Goal: Submit feedback/report problem

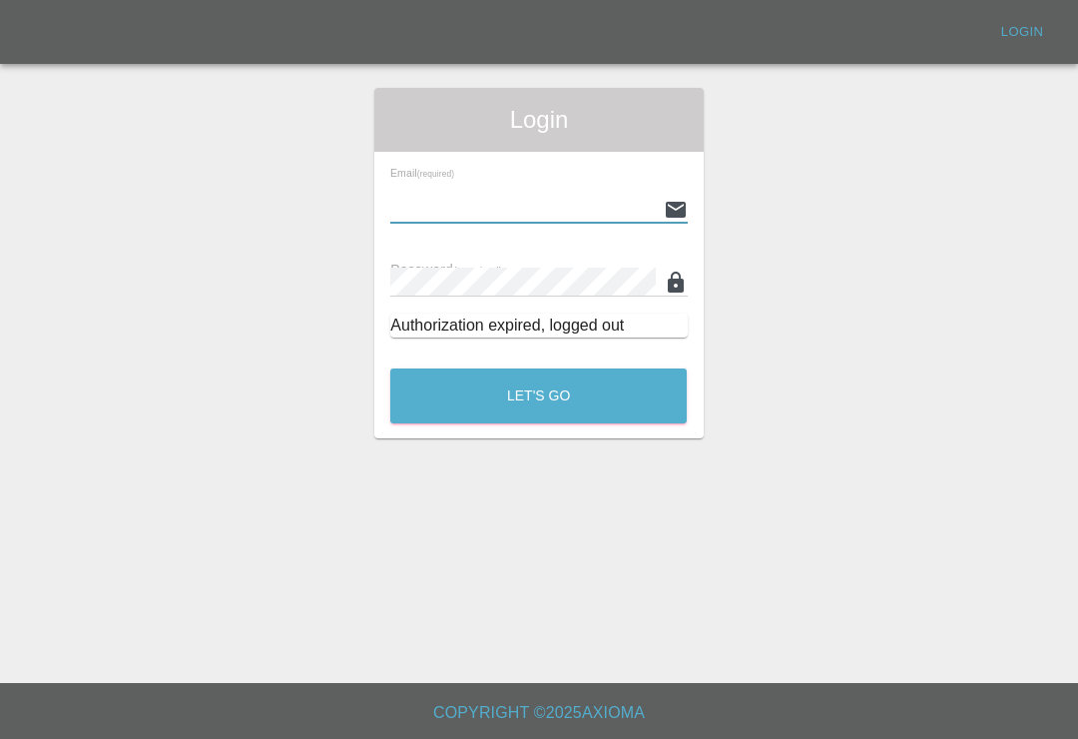
click at [574, 217] on input "text" at bounding box center [522, 209] width 265 height 29
type input "[EMAIL_ADDRESS][DOMAIN_NAME]"
click at [538, 395] on button "Let's Go" at bounding box center [538, 395] width 297 height 55
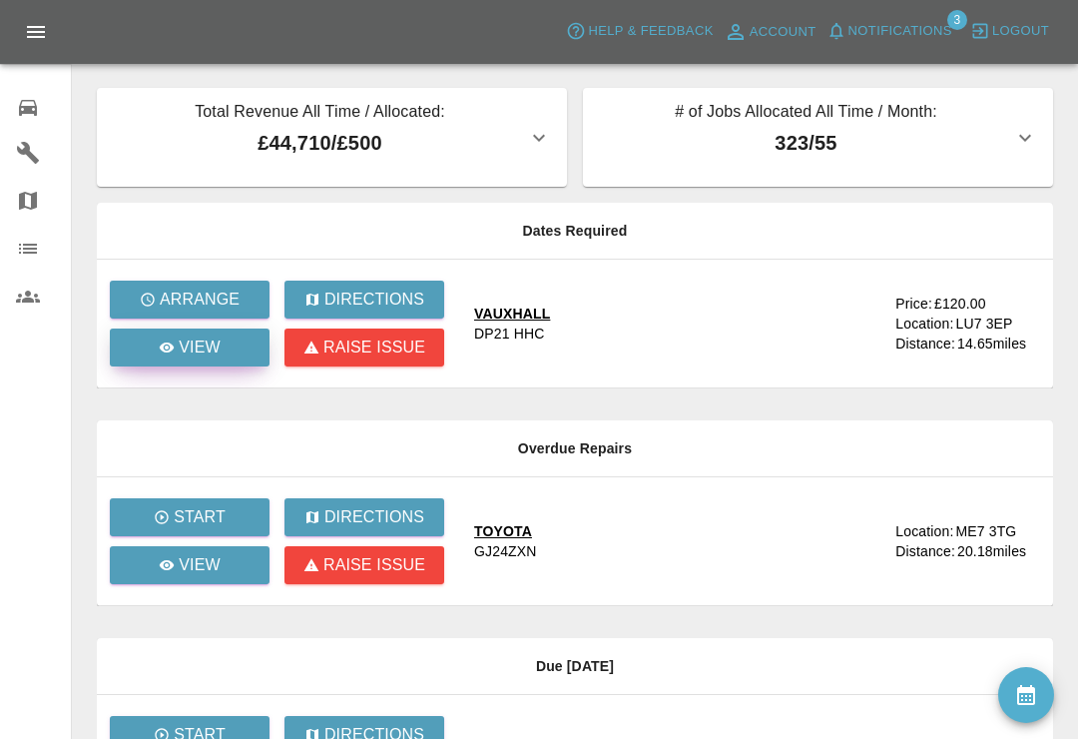
click at [245, 351] on link "View" at bounding box center [190, 347] width 160 height 38
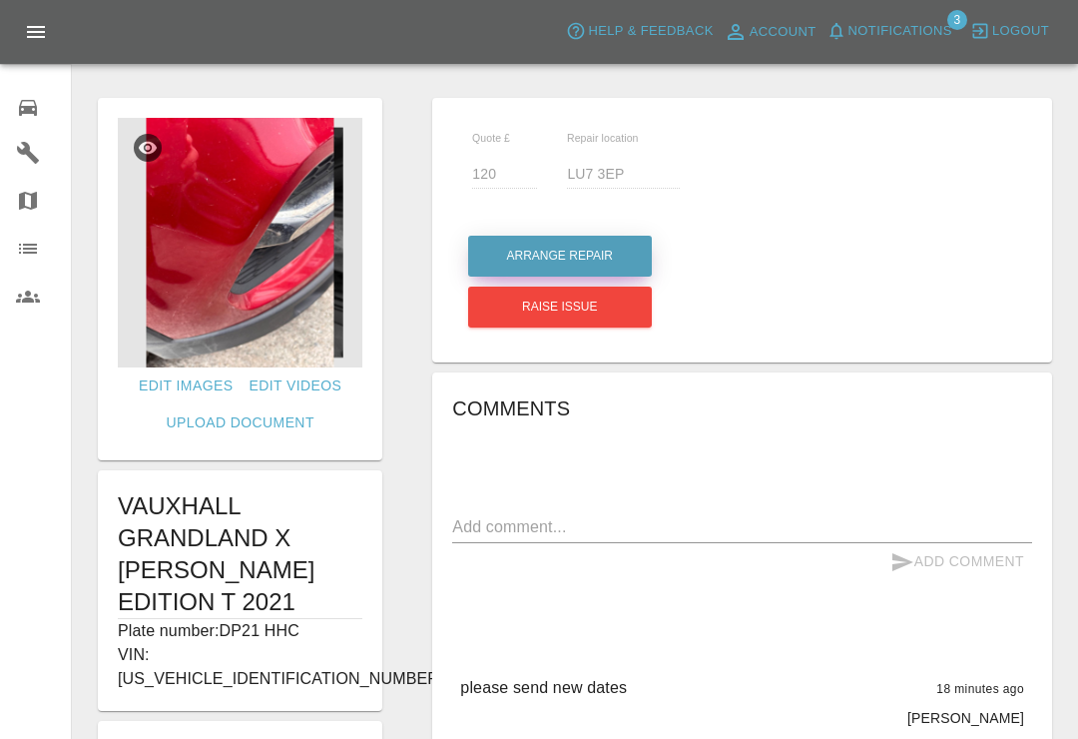
click at [618, 271] on button "Arrange Repair" at bounding box center [560, 256] width 184 height 41
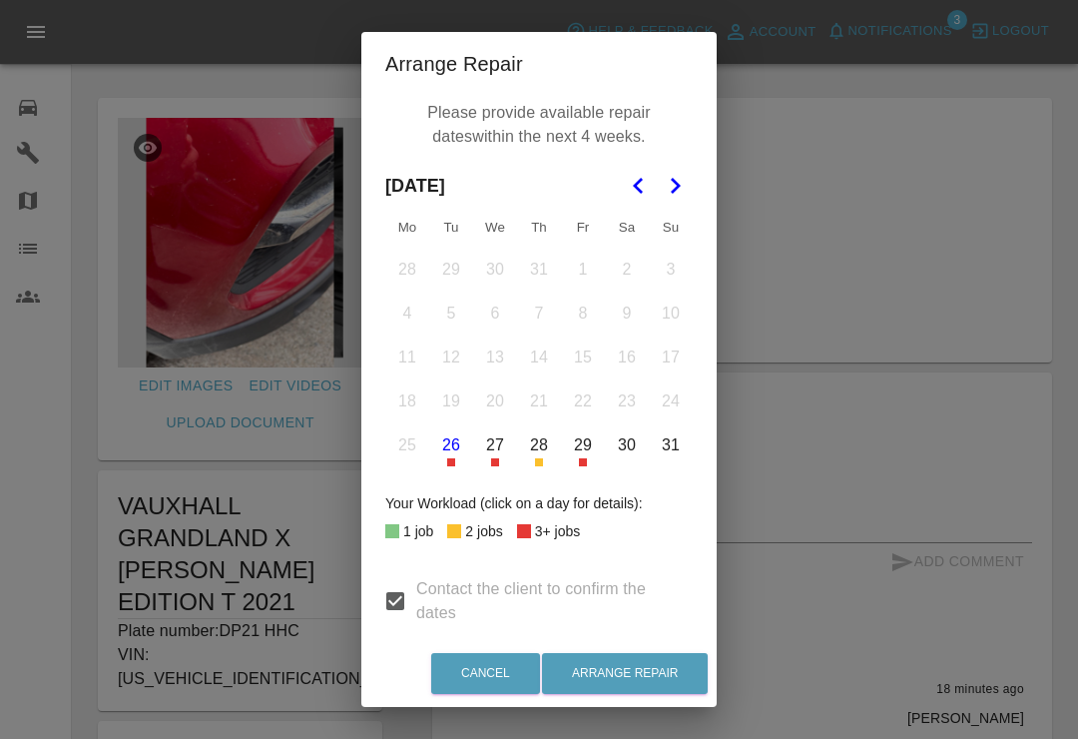
click at [543, 455] on button "28" at bounding box center [539, 445] width 42 height 42
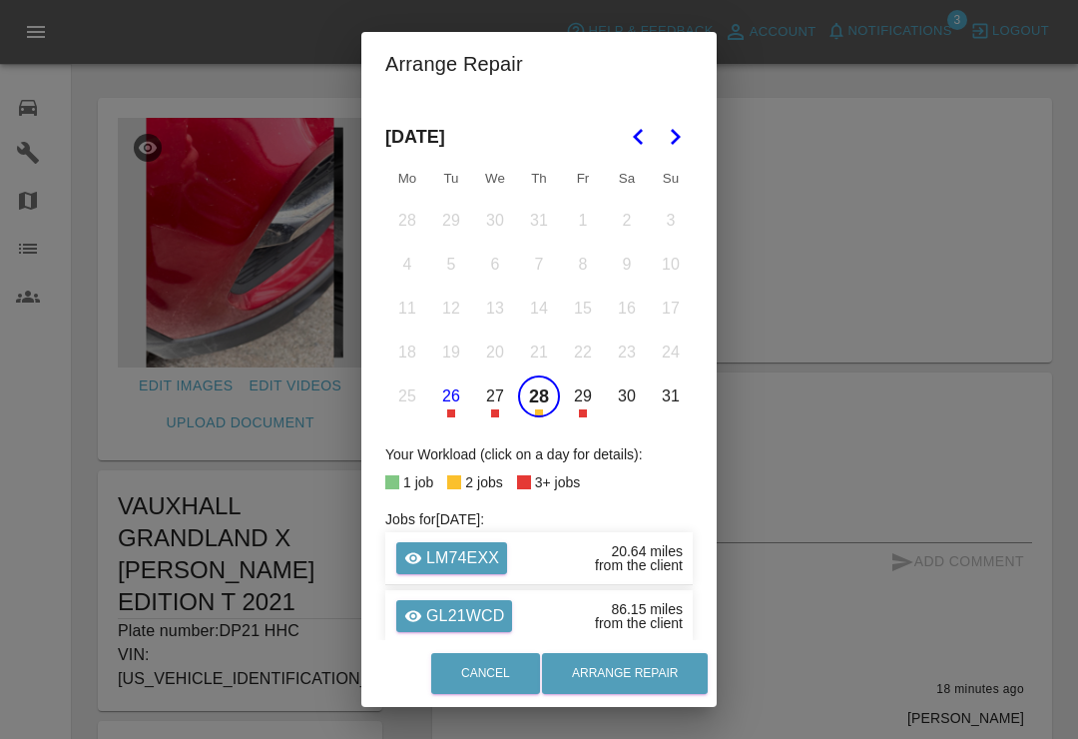
scroll to position [30, 0]
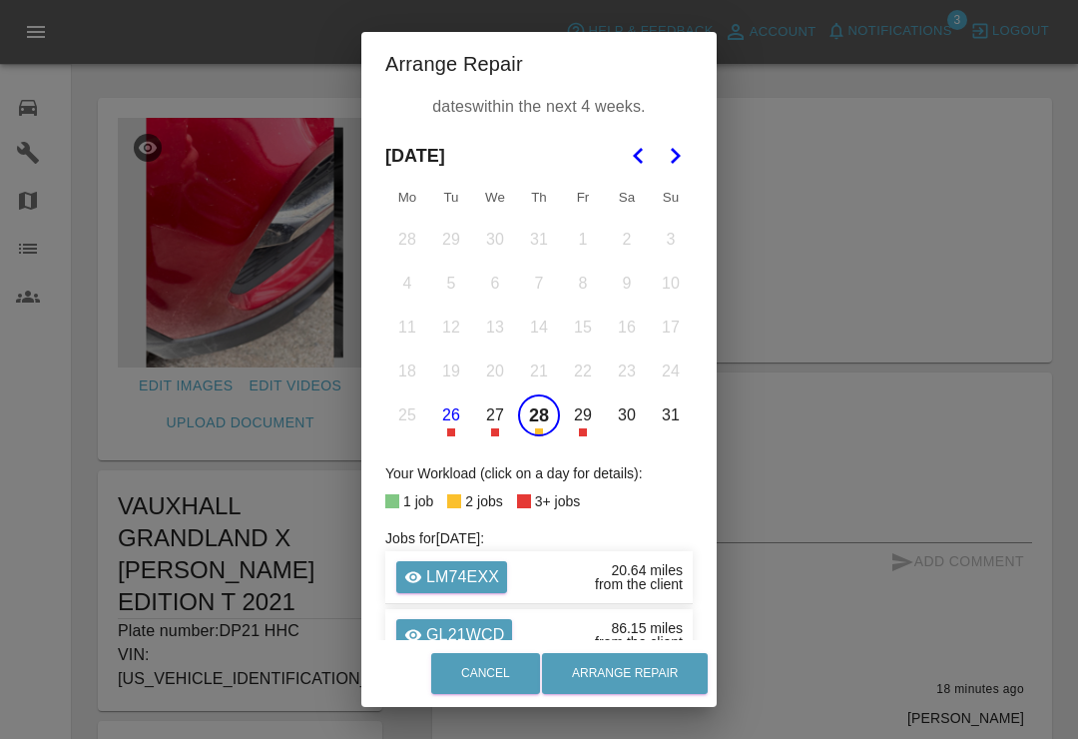
click at [674, 160] on polygon "Go to the Next Month" at bounding box center [676, 156] width 10 height 16
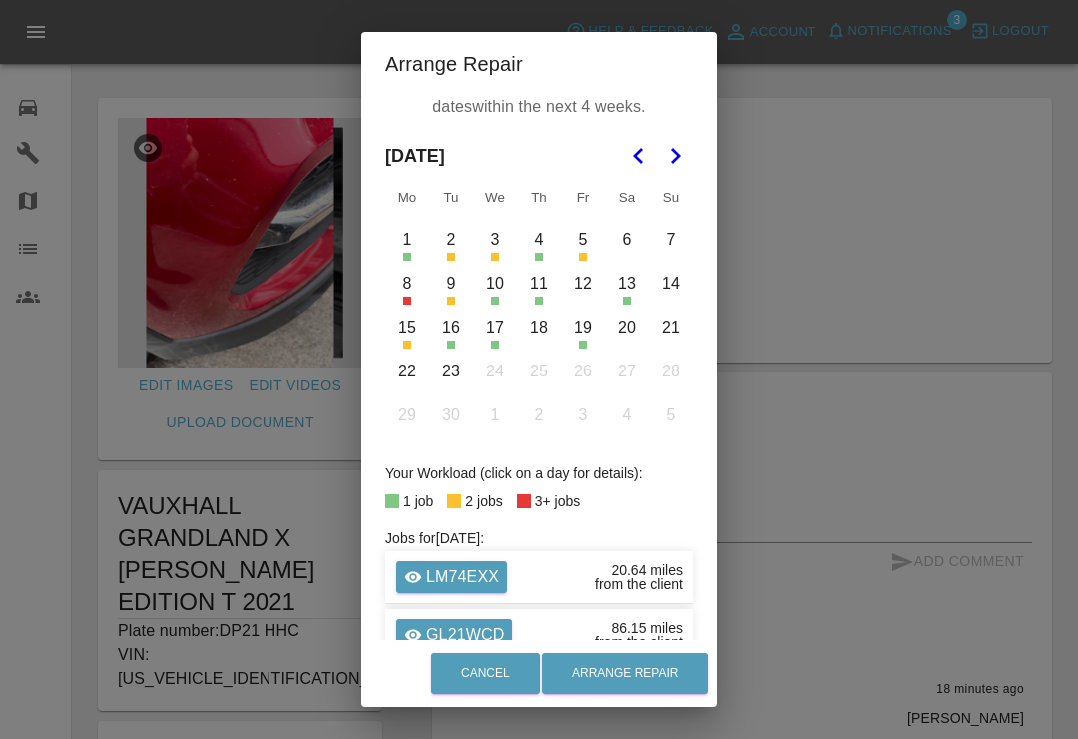
click at [639, 167] on icon "Go to the Previous Month" at bounding box center [639, 156] width 24 height 24
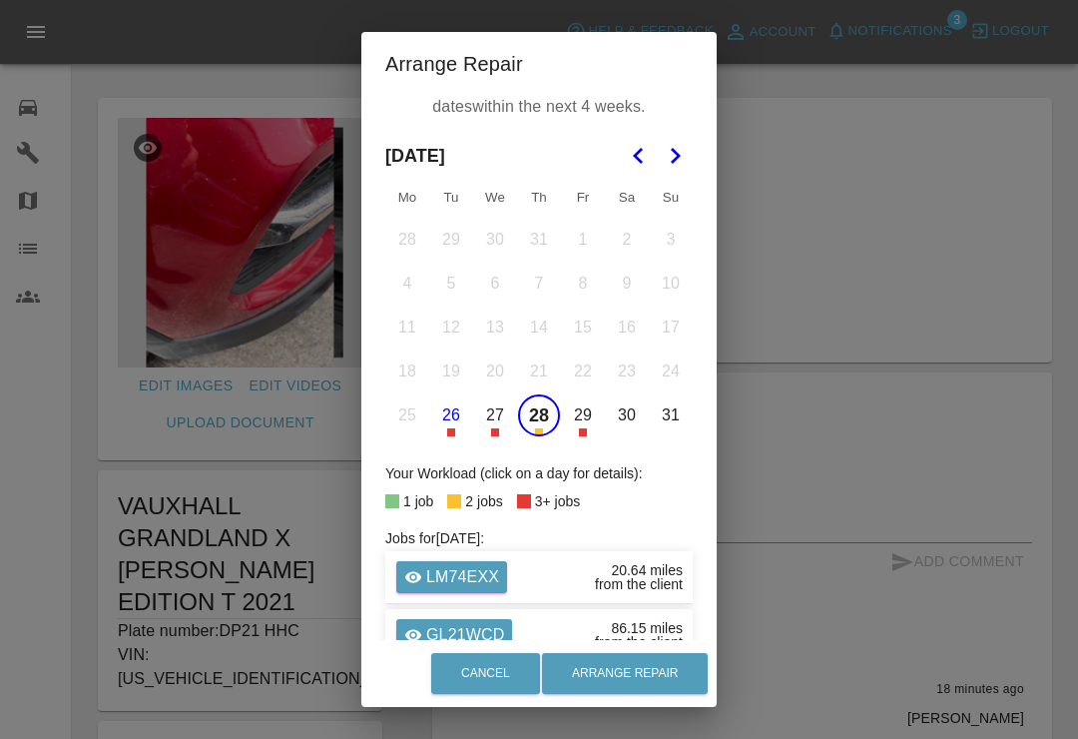
click at [689, 159] on button "Go to the Next Month" at bounding box center [675, 156] width 36 height 36
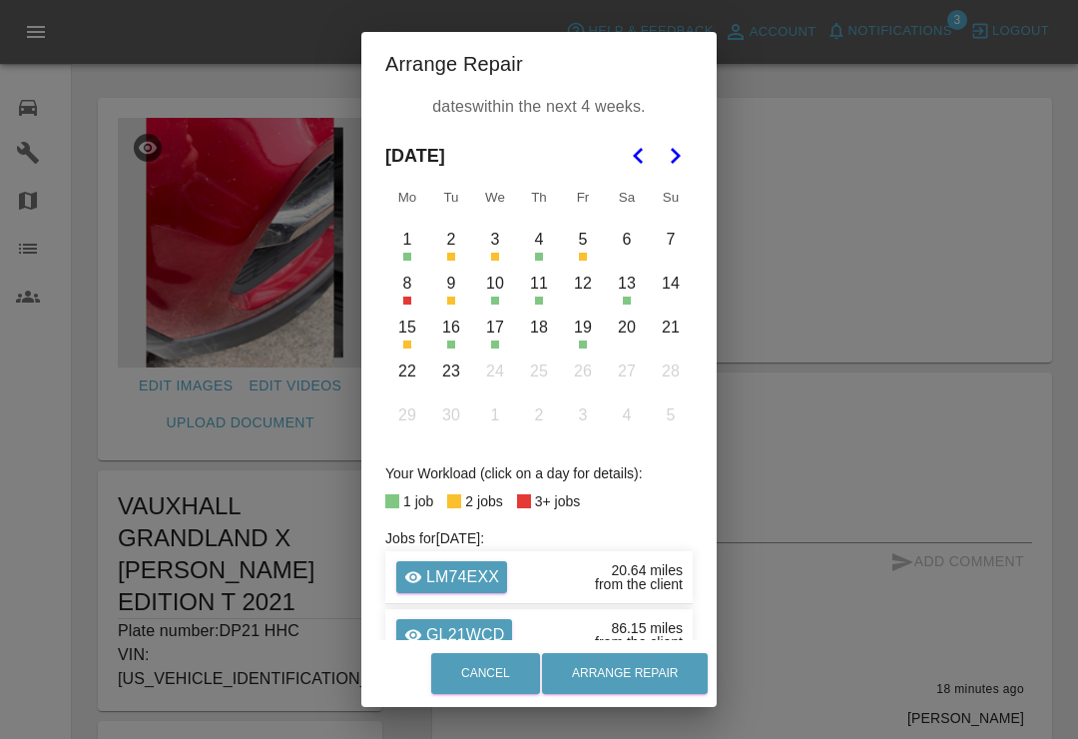
click at [409, 257] on button "1" at bounding box center [407, 240] width 42 height 42
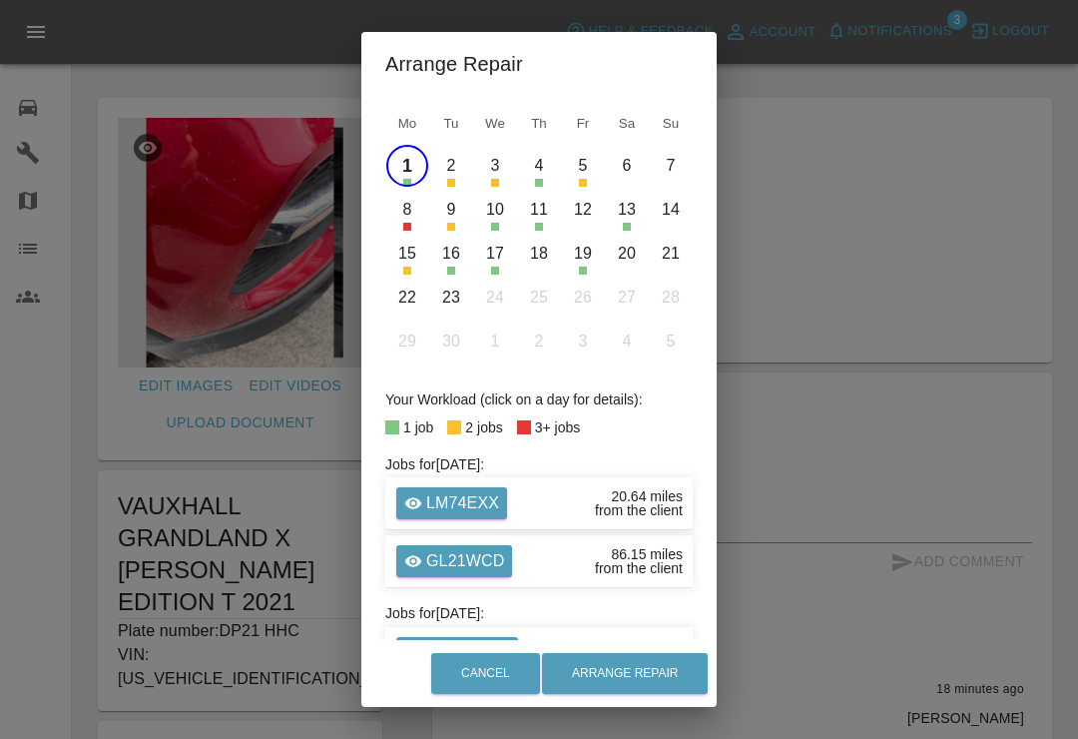
scroll to position [101, 0]
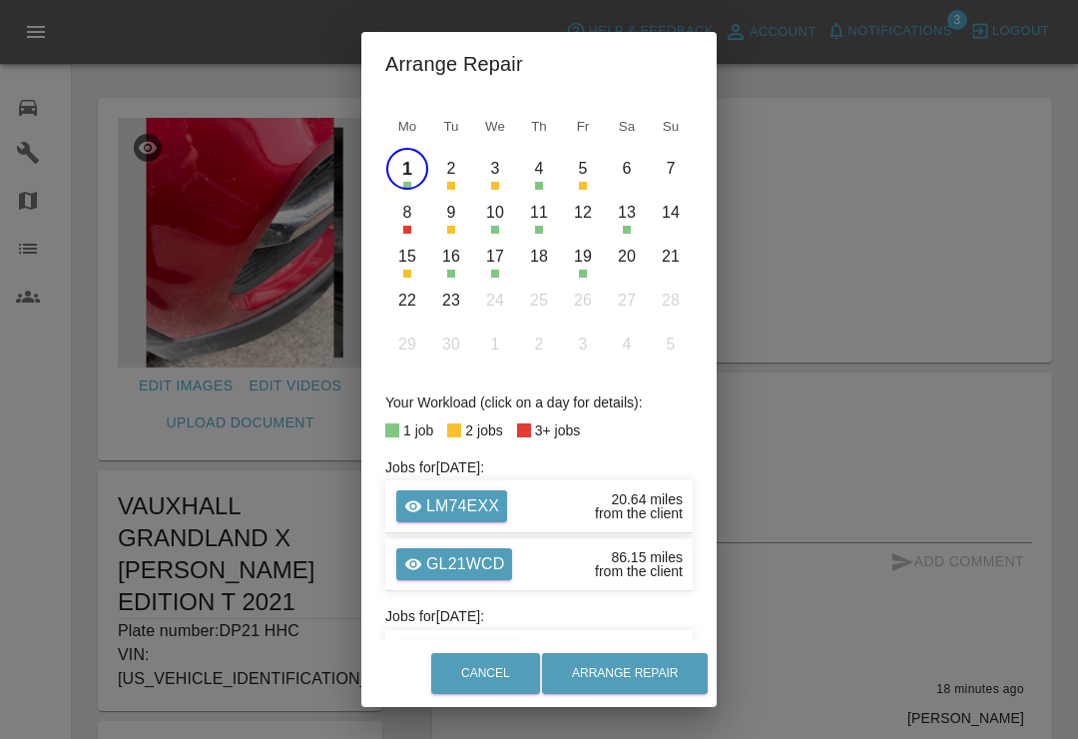
click at [454, 177] on button "2" at bounding box center [451, 169] width 42 height 42
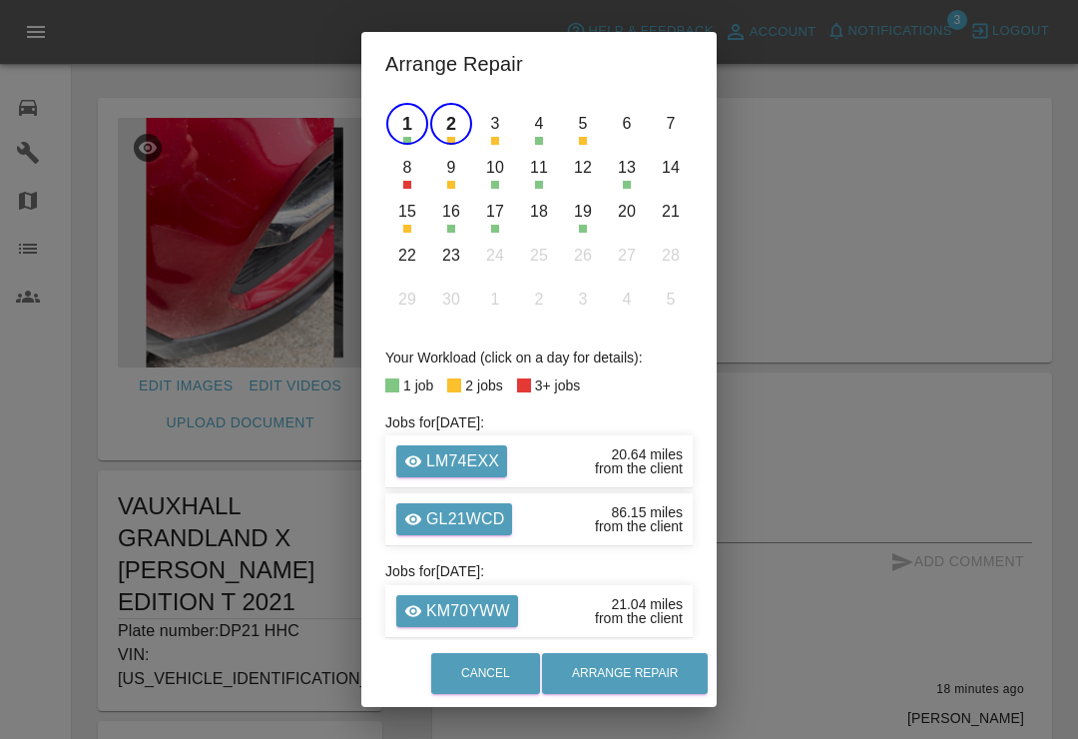
scroll to position [145, 0]
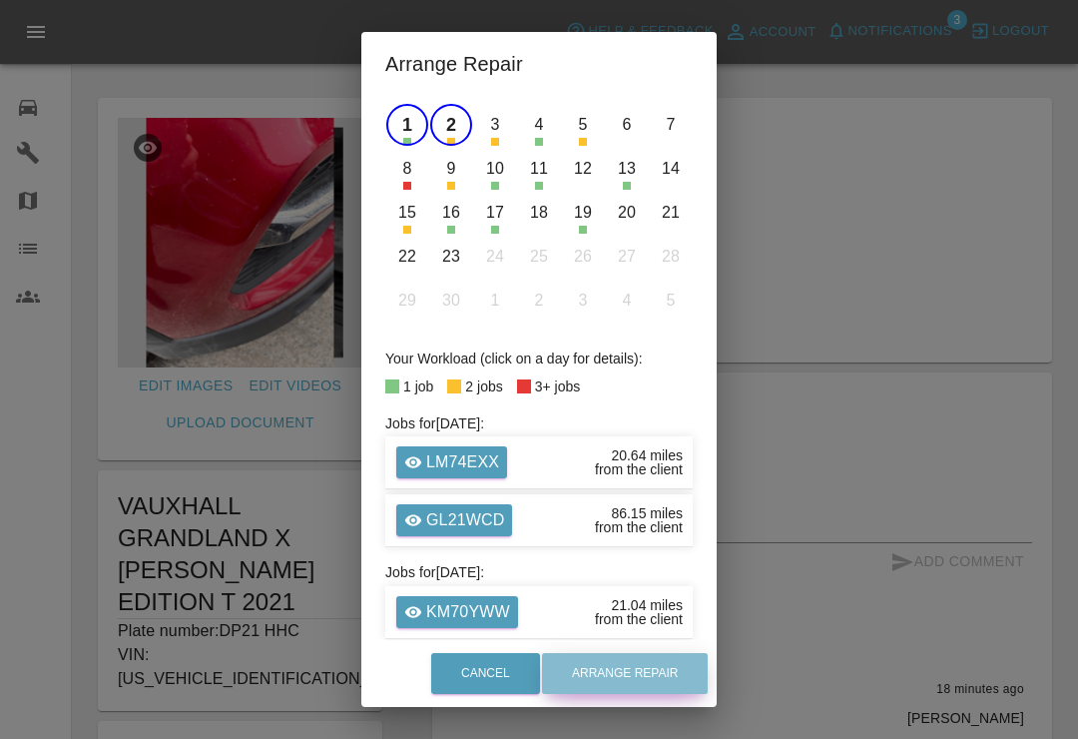
click at [646, 675] on button "Arrange Repair" at bounding box center [625, 673] width 166 height 41
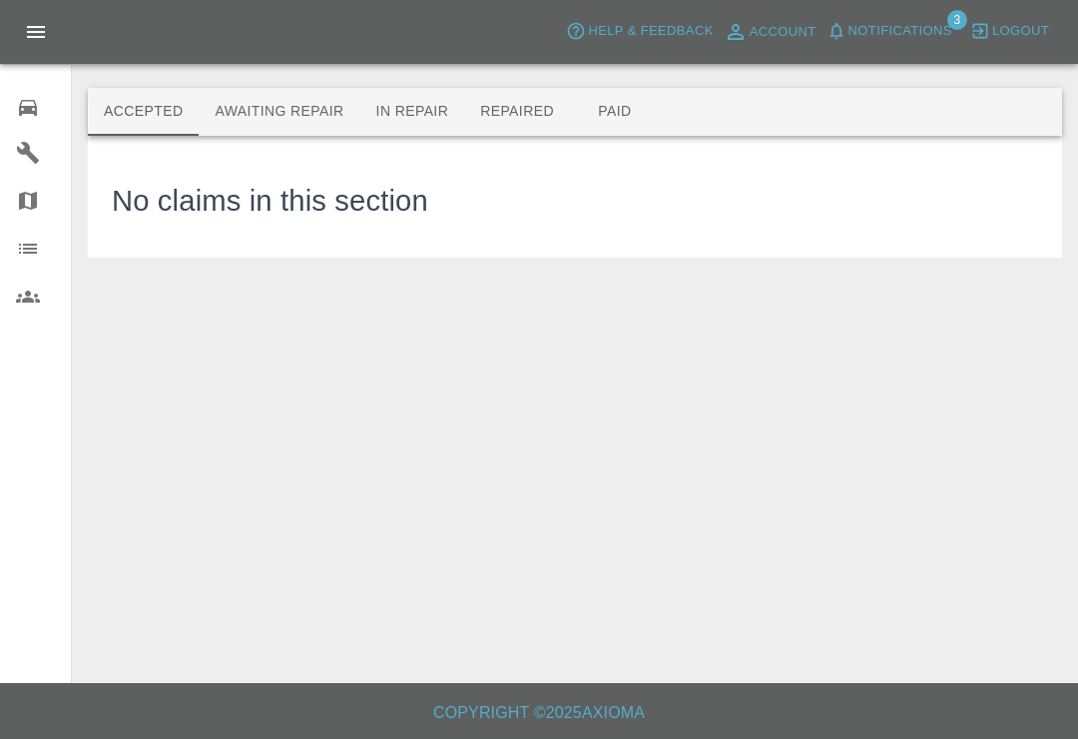
click at [33, 120] on link "0 Repair home" at bounding box center [35, 105] width 71 height 48
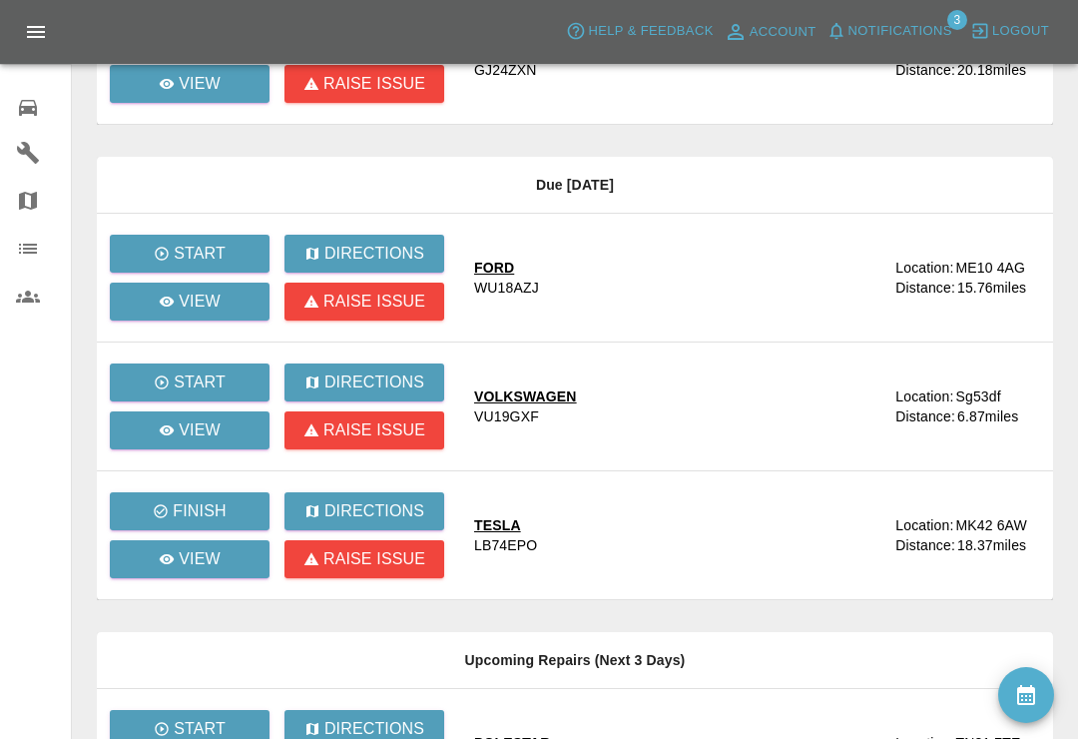
scroll to position [272, 0]
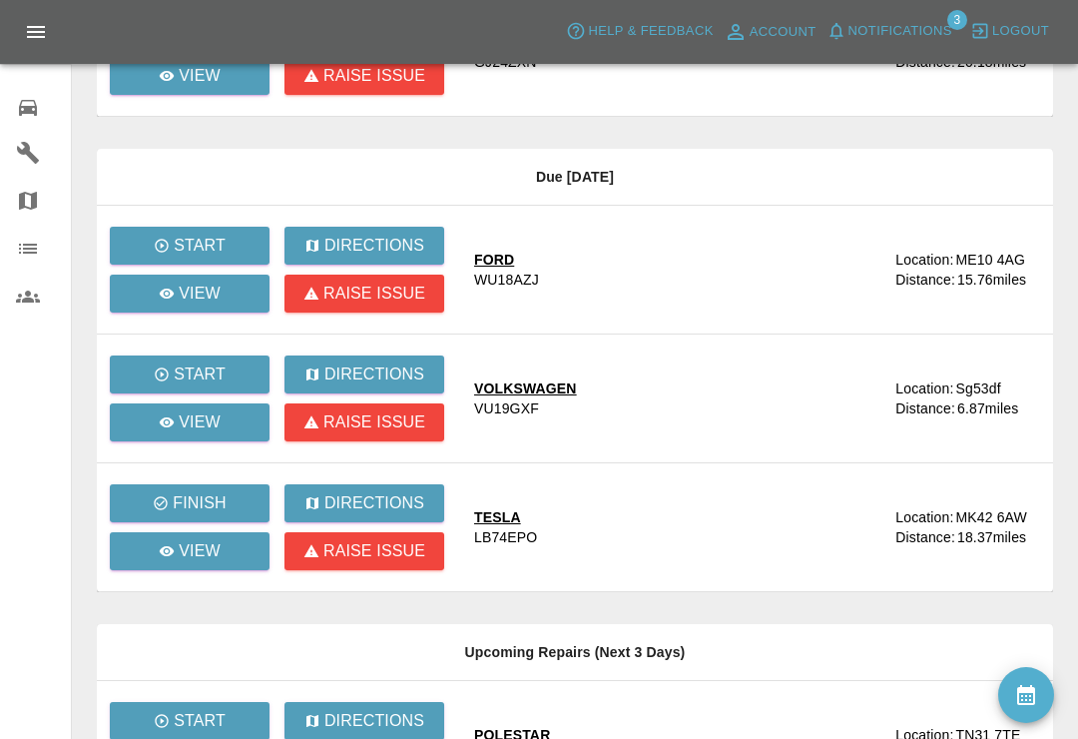
click at [355, 648] on th "Upcoming Repairs (Next 3 Days)" at bounding box center [575, 652] width 956 height 57
click at [420, 552] on p "Raise issue" at bounding box center [374, 551] width 102 height 24
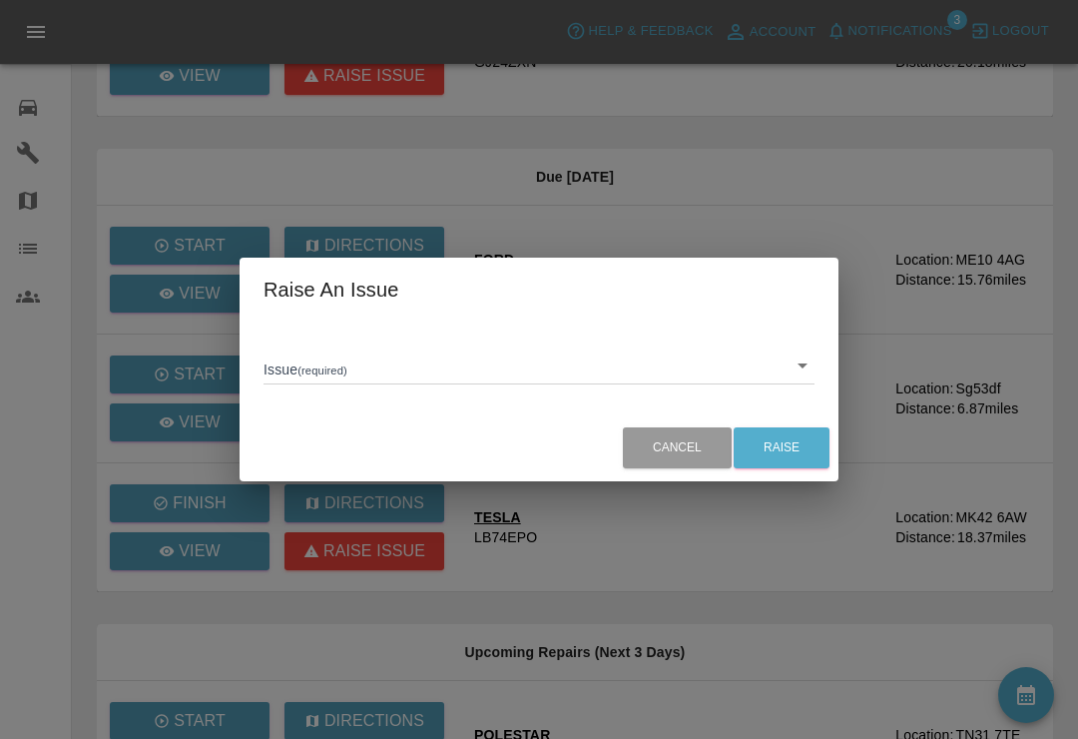
click at [812, 382] on body "Axioma Help & Feedback Account Notifications 3 Logout 0 Repair home Garages Map…" at bounding box center [539, 578] width 1078 height 1701
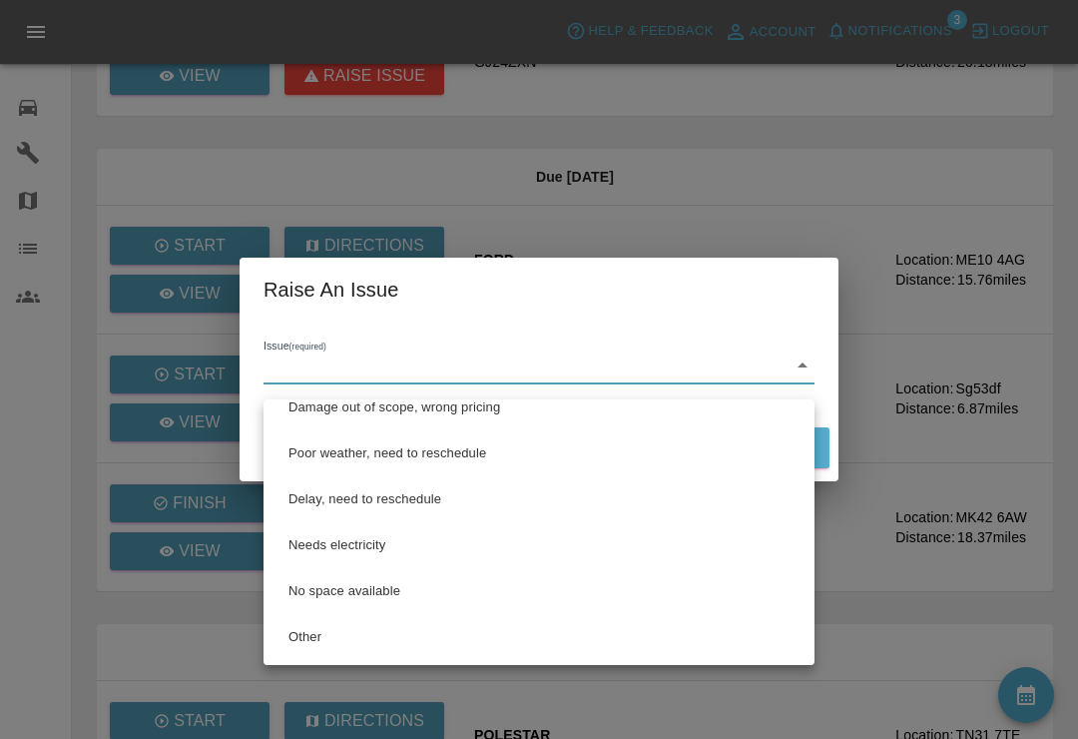
scroll to position [66, 0]
click at [305, 642] on li "Other" at bounding box center [539, 637] width 541 height 46
type input "Other"
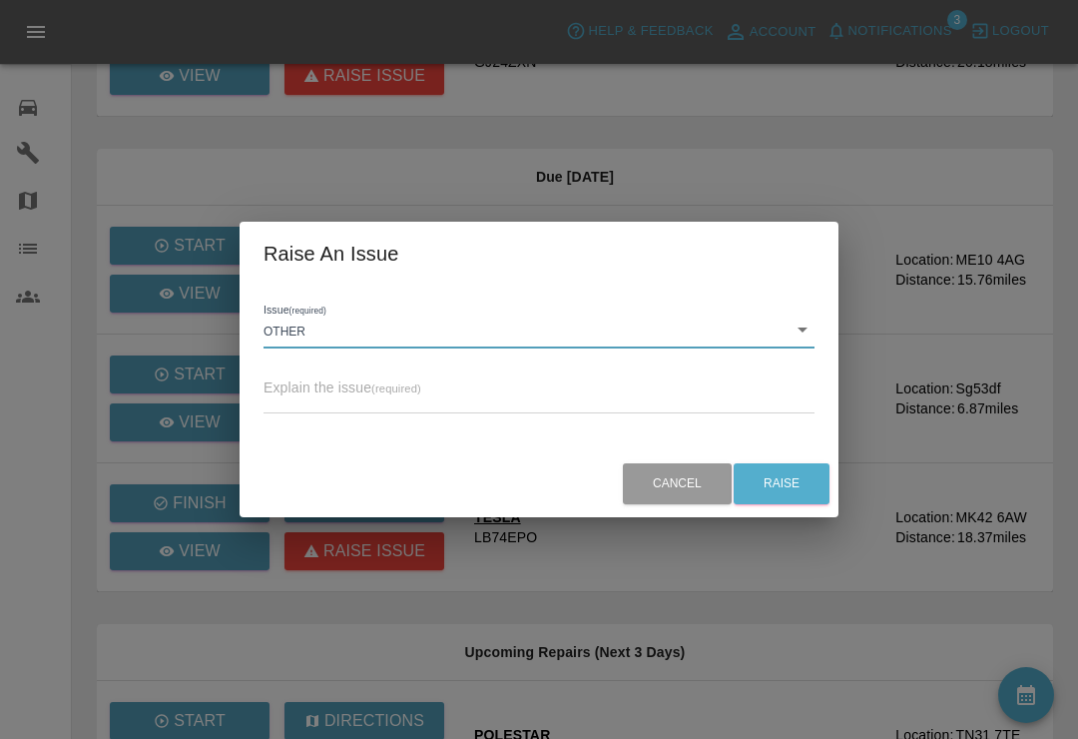
click at [555, 333] on body "Axioma Help & Feedback Account Notifications 3 Logout 0 Repair home Garages Map…" at bounding box center [539, 578] width 1078 height 1701
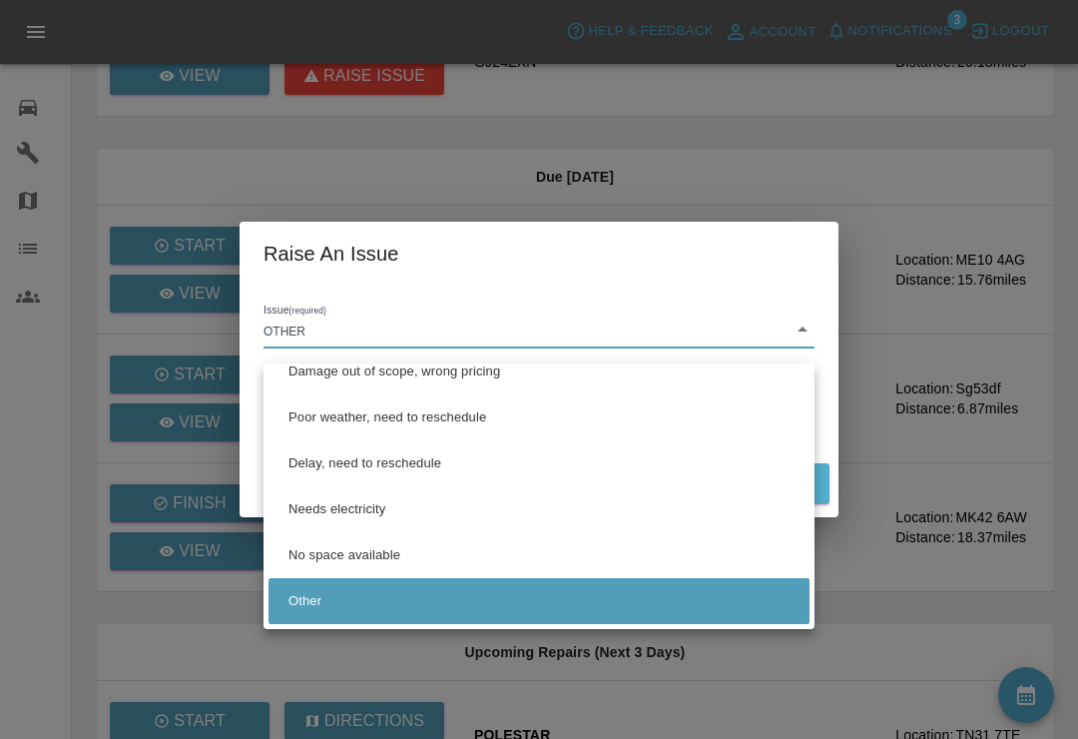
click at [569, 342] on div at bounding box center [539, 369] width 1078 height 739
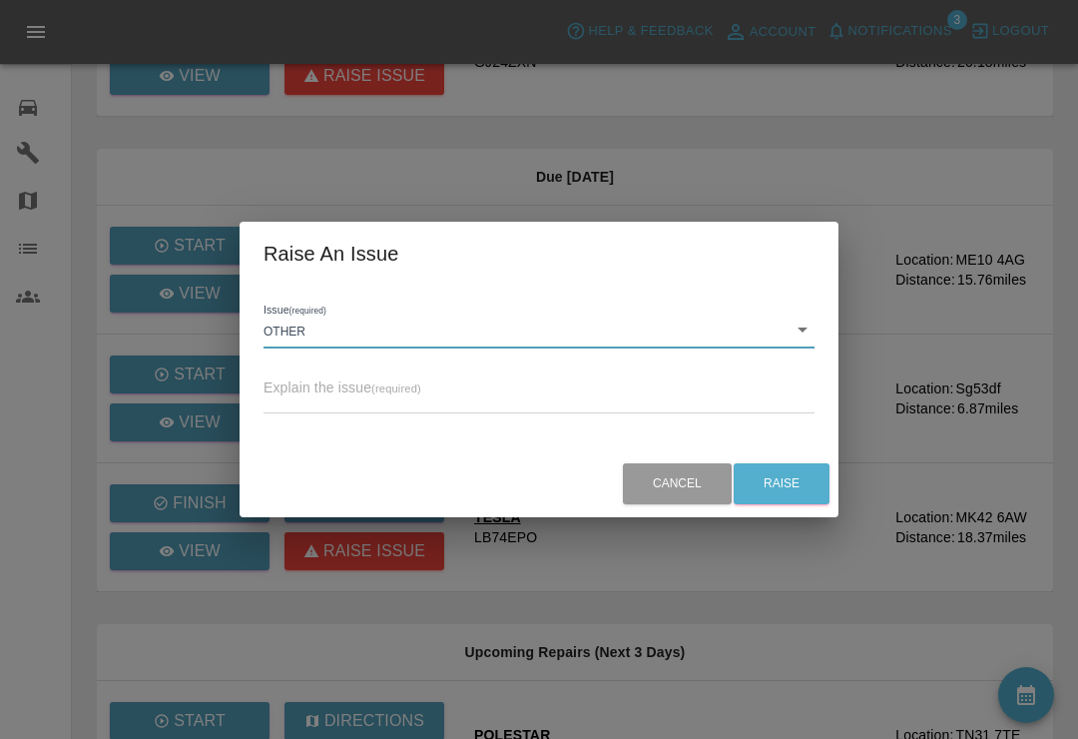
click at [506, 408] on textarea at bounding box center [539, 398] width 551 height 19
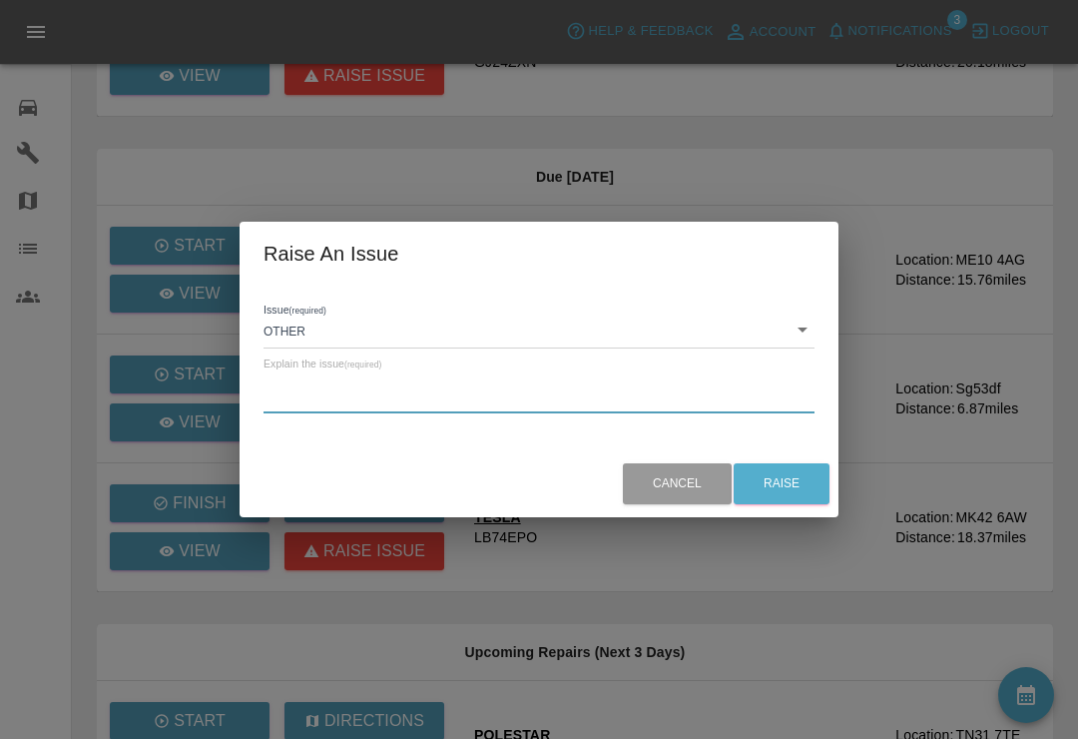
scroll to position [271, 0]
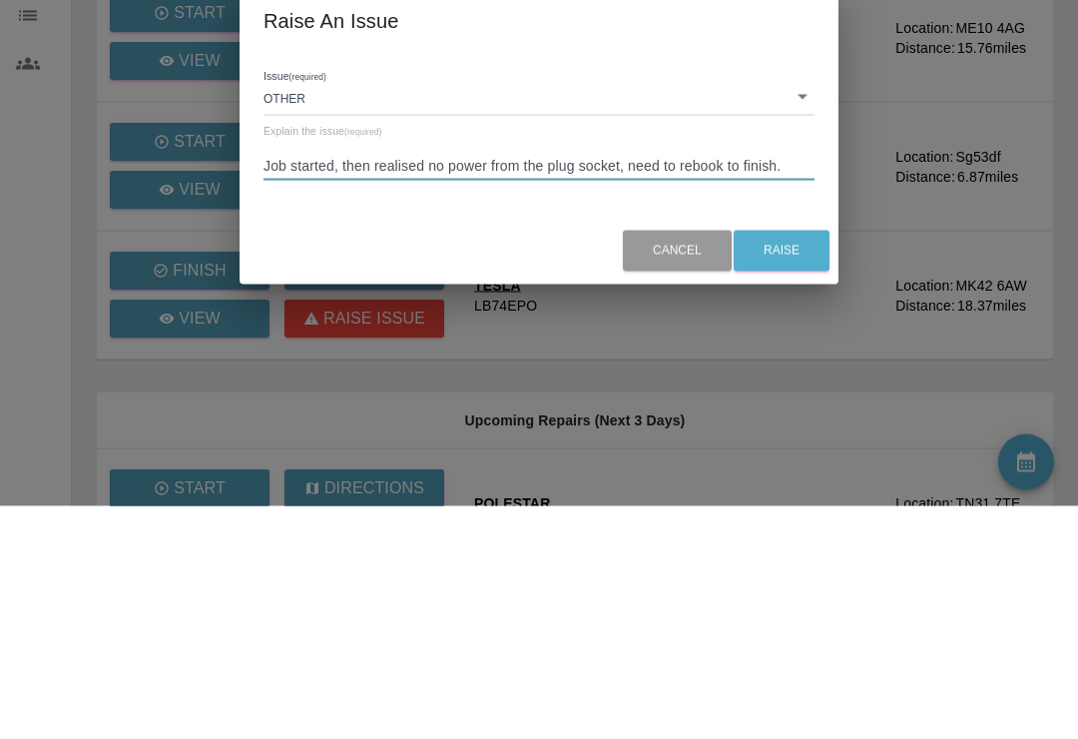
type textarea "Job started, then realised no power from the plug socket, need to rebook to fin…"
click at [799, 463] on button "Raise" at bounding box center [782, 483] width 96 height 41
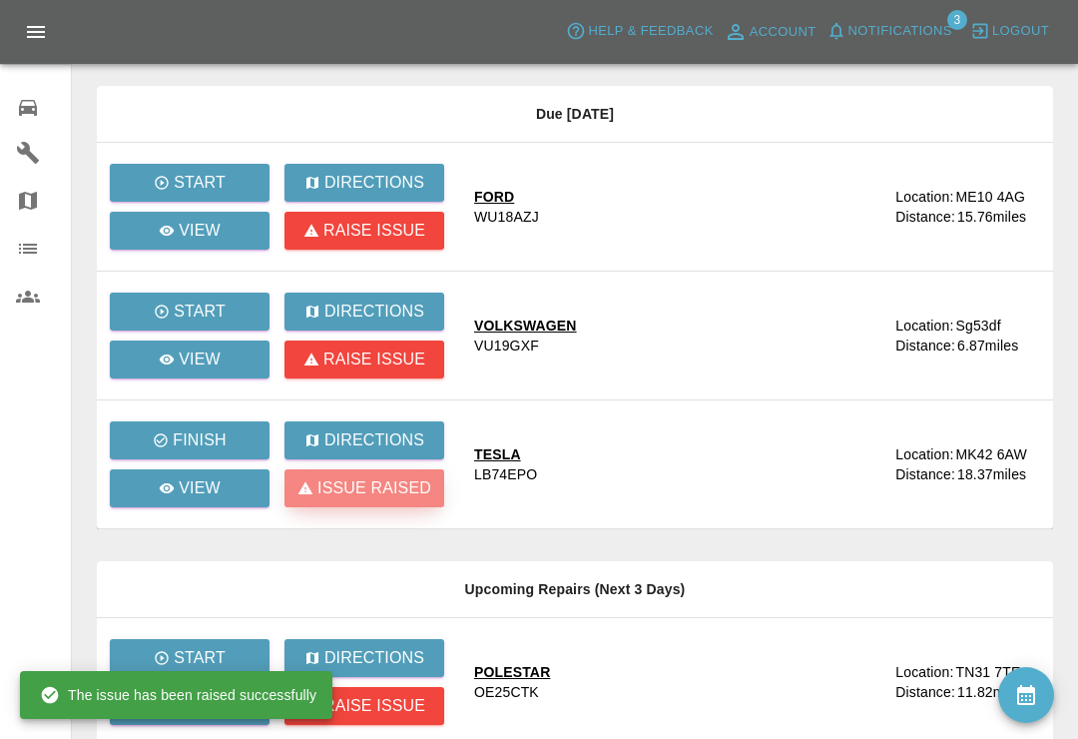
scroll to position [323, 0]
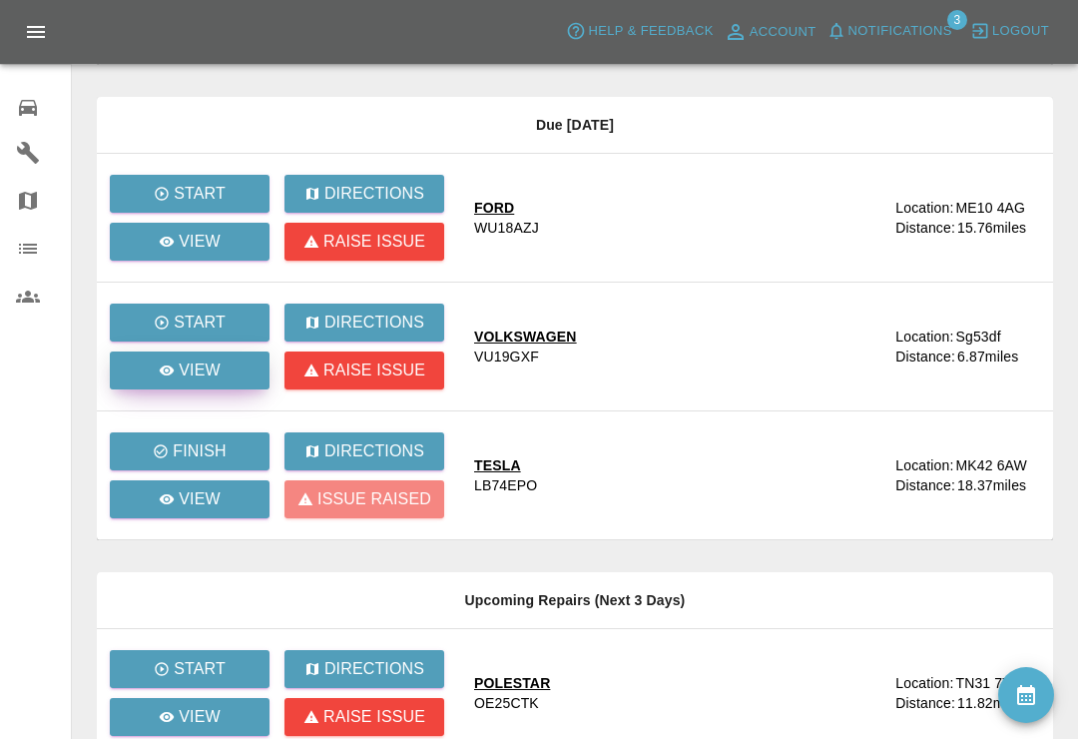
click at [224, 385] on link "View" at bounding box center [190, 370] width 160 height 38
